Goal: Task Accomplishment & Management: Manage account settings

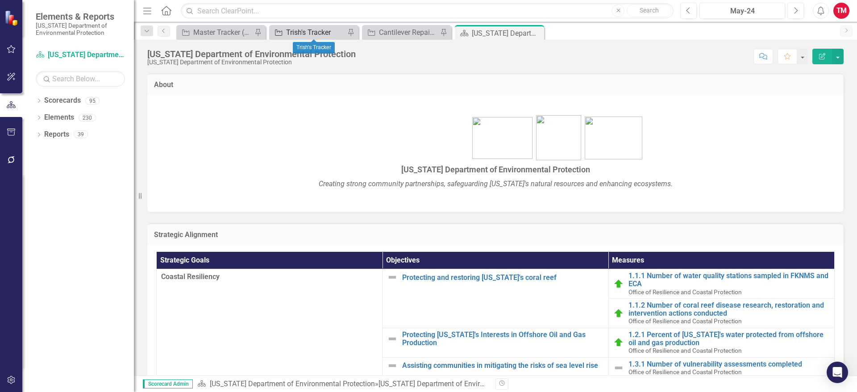
click at [325, 32] on div "Trish's Tracker" at bounding box center [315, 32] width 59 height 11
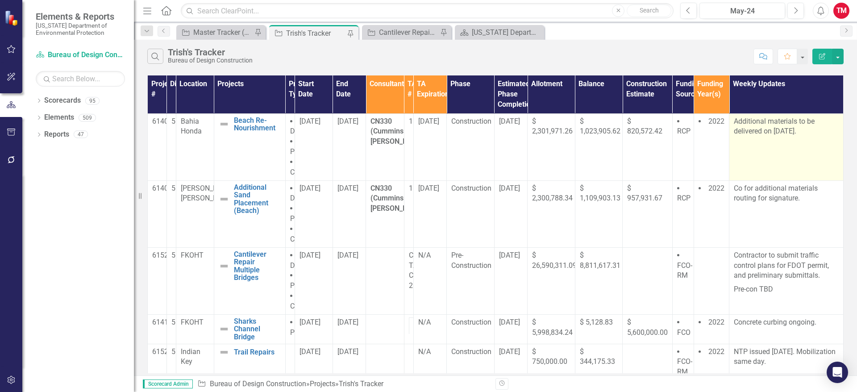
click at [816, 118] on p "Additional materials to be delivered on [DATE]." at bounding box center [786, 127] width 105 height 21
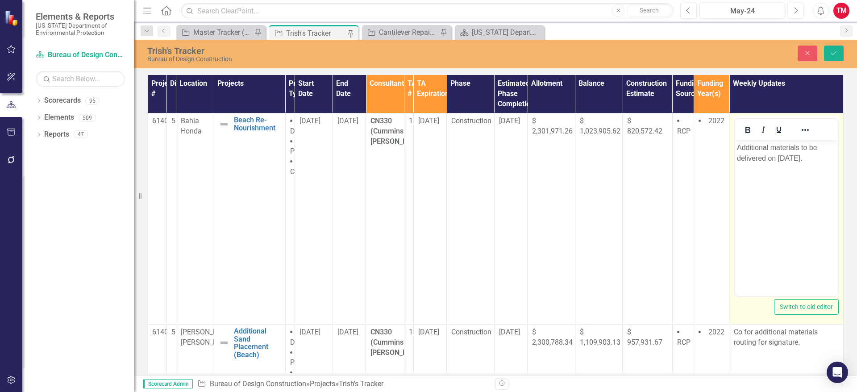
click at [826, 142] on p "Additional materials to be delivered on [DATE]." at bounding box center [786, 152] width 99 height 21
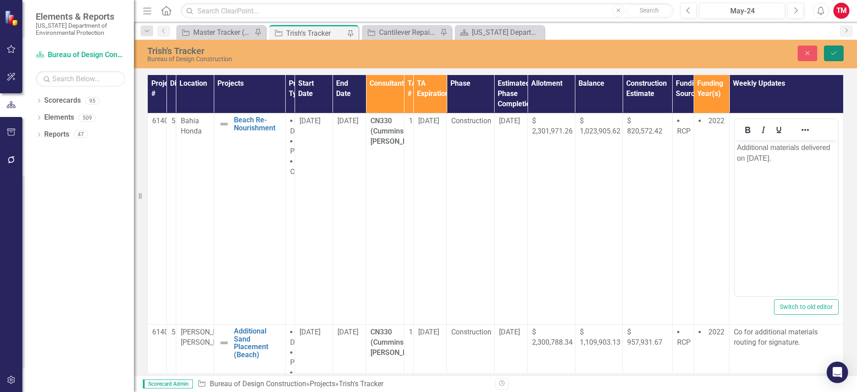
drag, startPoint x: 834, startPoint y: 59, endPoint x: 826, endPoint y: 67, distance: 10.4
click at [826, 67] on div "[PERSON_NAME]'s Tracker Bureau of Design Construction Close Save" at bounding box center [495, 54] width 723 height 29
click at [834, 56] on icon "Save" at bounding box center [834, 53] width 8 height 6
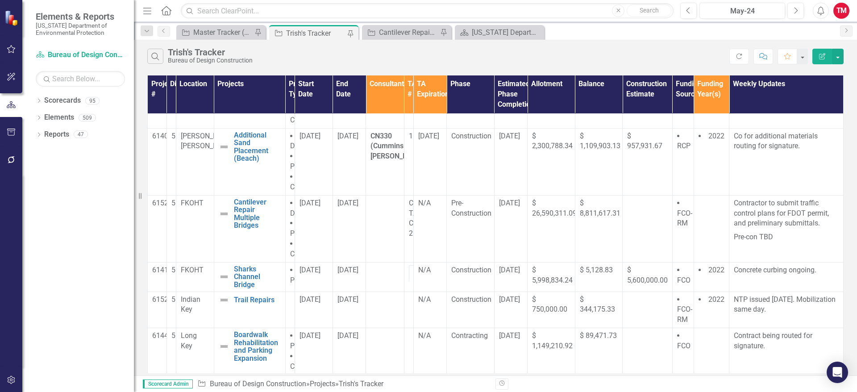
scroll to position [54, 0]
